Goal: Use online tool/utility

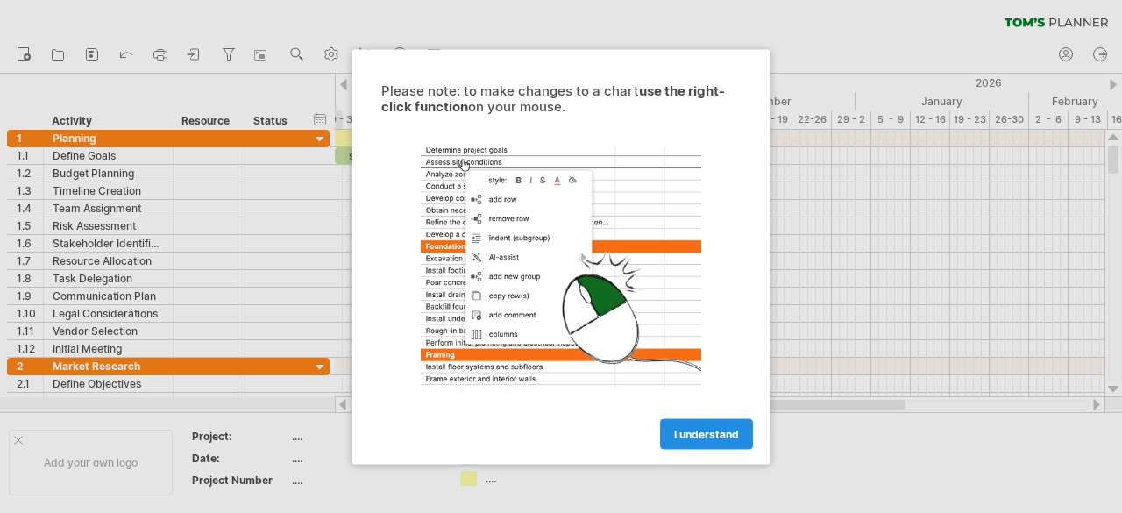
click at [694, 432] on span "I understand" at bounding box center [706, 433] width 65 height 13
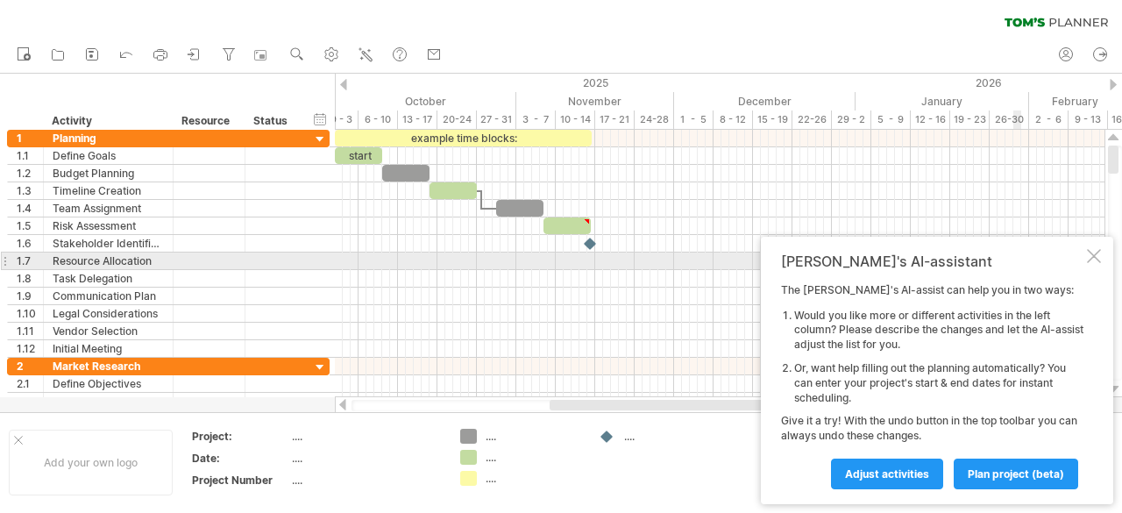
click at [1091, 264] on div "[PERSON_NAME]'s AI-assistant The [PERSON_NAME]'s AI-assist can help you in two …" at bounding box center [937, 370] width 352 height 267
click at [1098, 253] on div at bounding box center [1094, 256] width 14 height 14
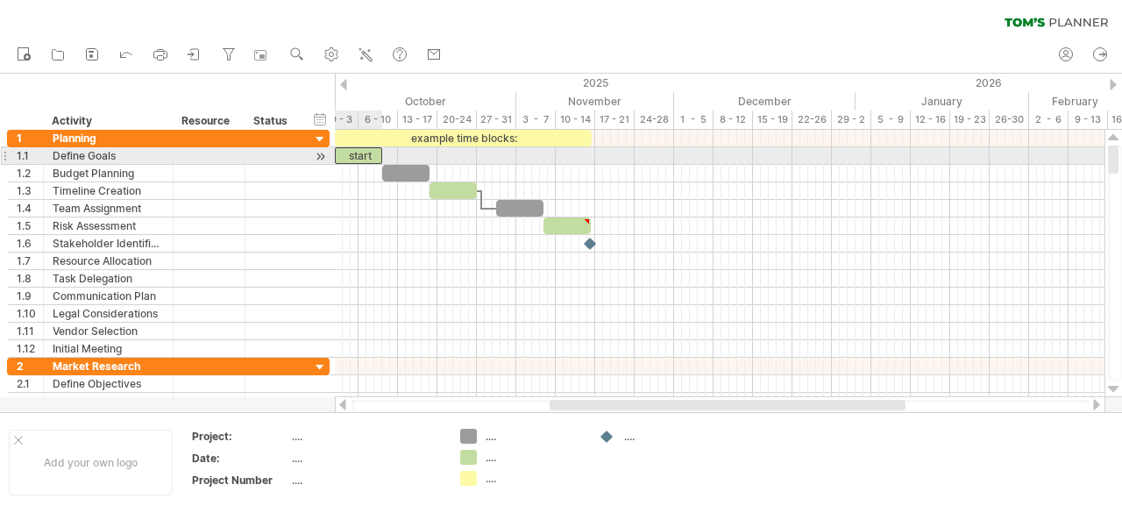
click at [365, 153] on div "start" at bounding box center [358, 155] width 47 height 17
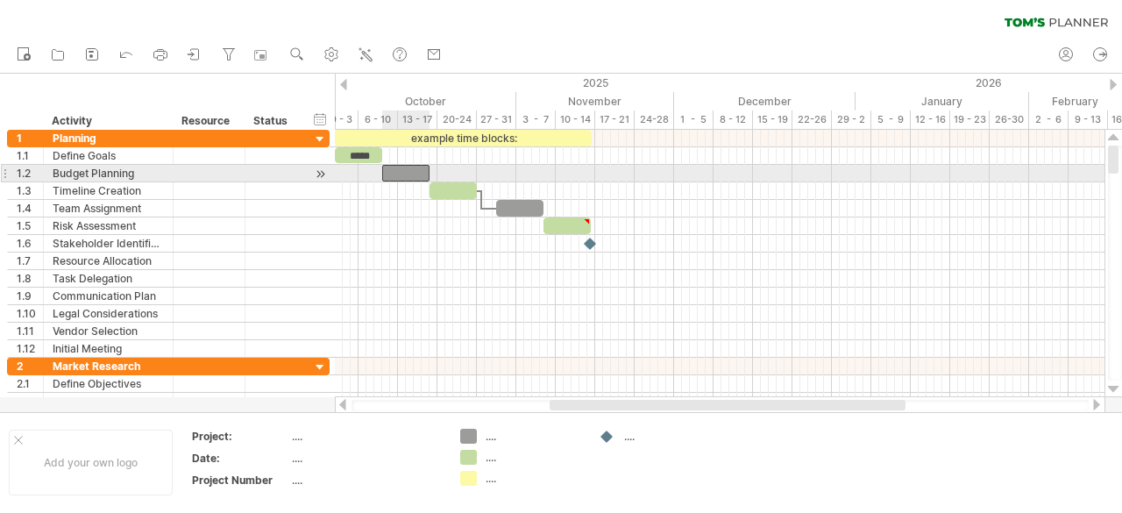
click at [412, 171] on div at bounding box center [405, 173] width 47 height 17
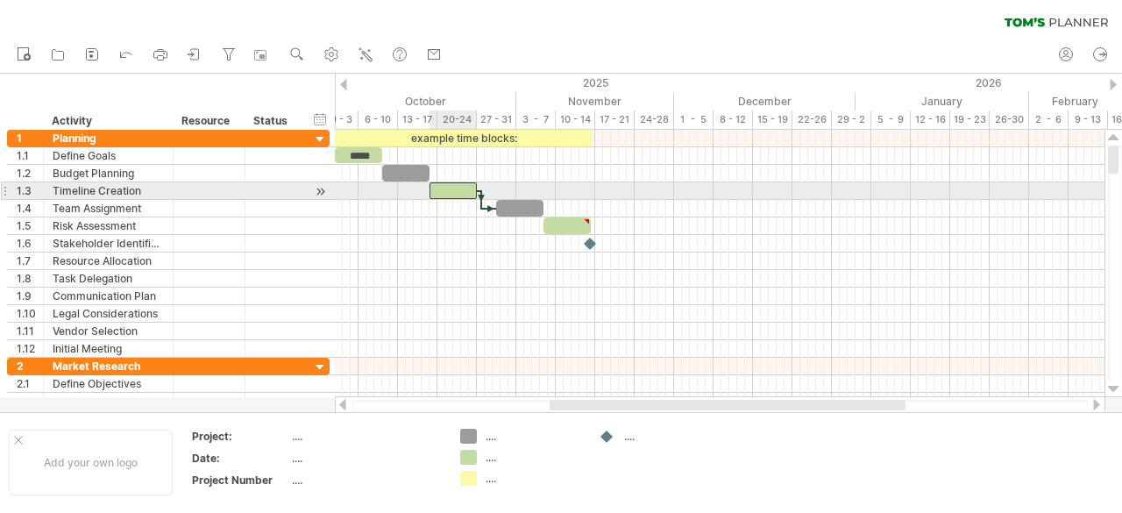
click at [449, 191] on div at bounding box center [453, 190] width 47 height 17
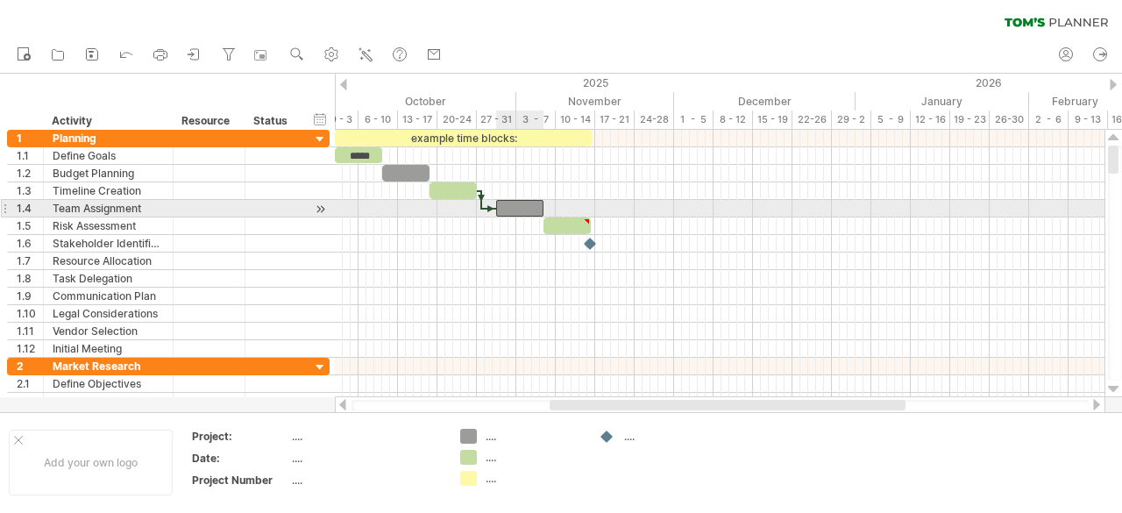
click at [524, 210] on div at bounding box center [519, 208] width 47 height 17
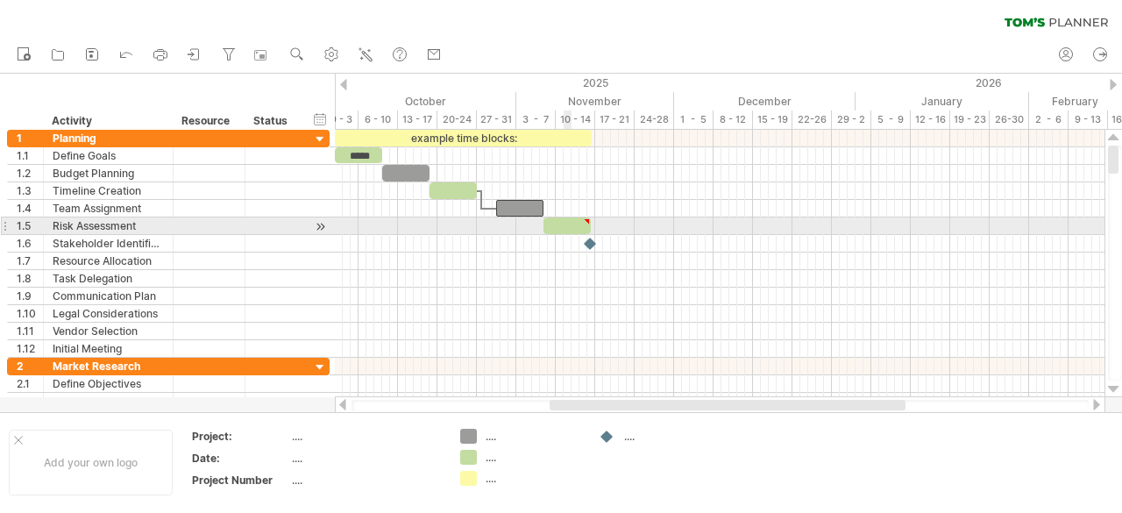
type textarea "**********"
click at [568, 229] on div at bounding box center [567, 225] width 47 height 17
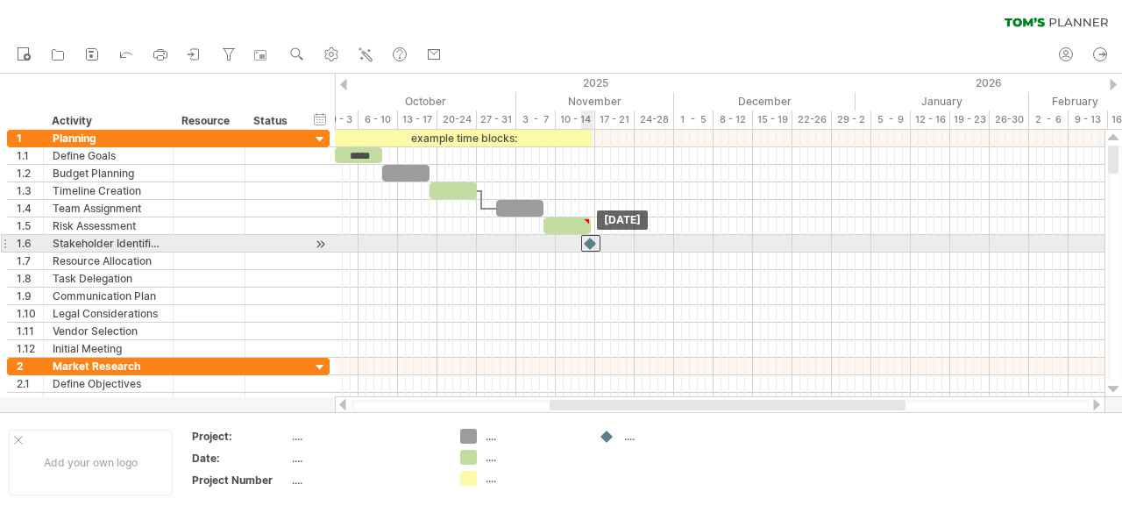
click at [591, 243] on div at bounding box center [590, 243] width 19 height 17
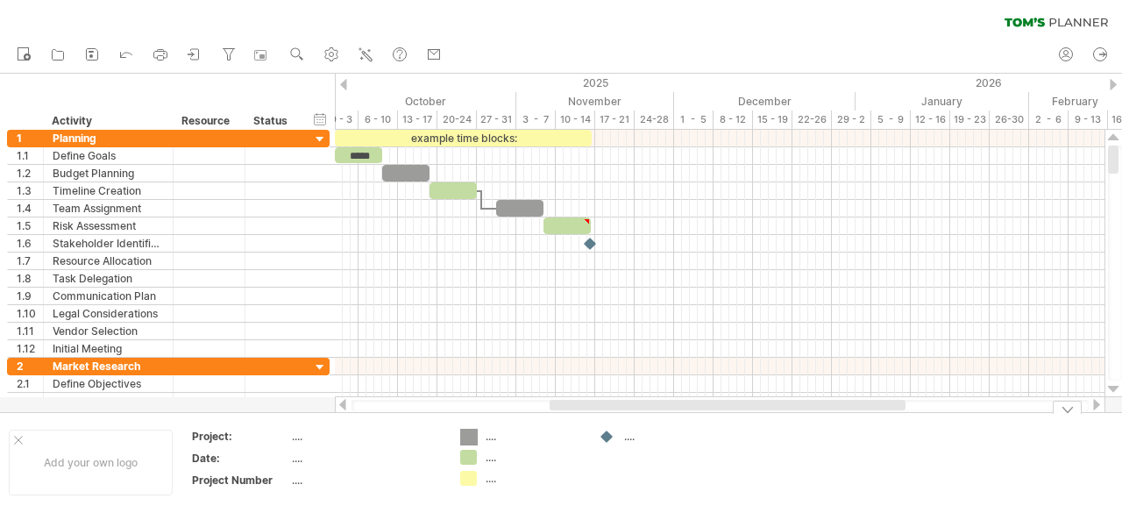
click at [466, 436] on div "Trying to reach [DOMAIN_NAME] Connected again... 0% clear filter new 1" at bounding box center [561, 256] width 1122 height 513
click at [466, 454] on div "Trying to reach [DOMAIN_NAME] Connected again... 0% clear filter new 1" at bounding box center [561, 256] width 1122 height 513
click at [472, 485] on td ".... .... ...." at bounding box center [520, 463] width 139 height 68
